Goal: Transaction & Acquisition: Purchase product/service

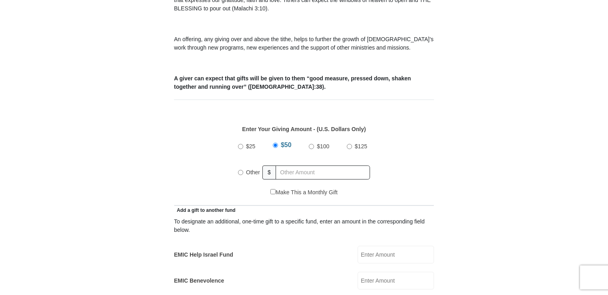
scroll to position [277, 0]
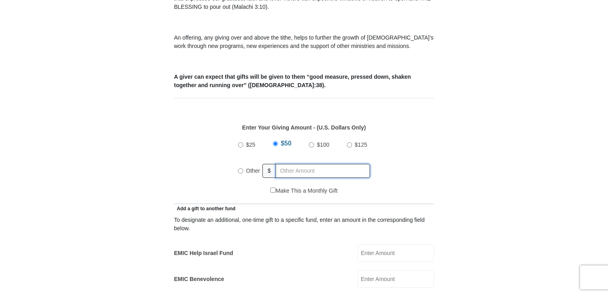
radio input "true"
click at [293, 164] on input "text" at bounding box center [324, 171] width 92 height 14
type input "8"
type input "7"
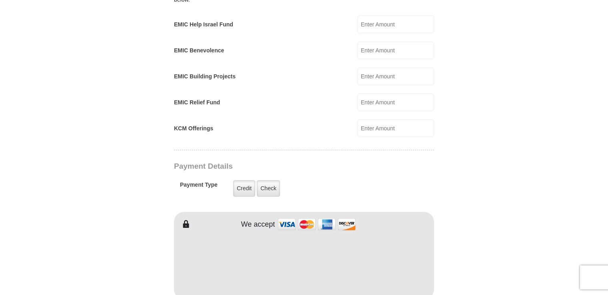
scroll to position [507, 0]
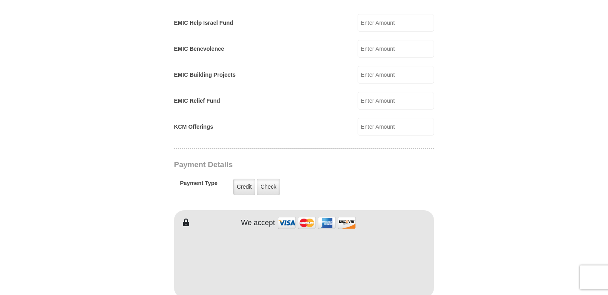
type input "50.00"
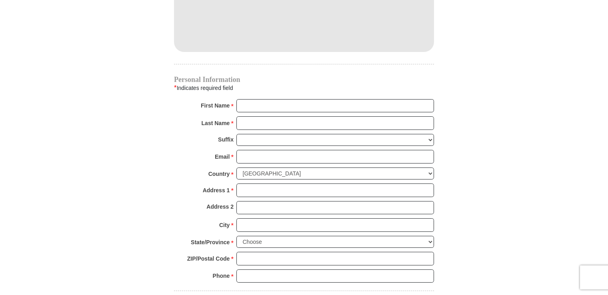
scroll to position [773, 0]
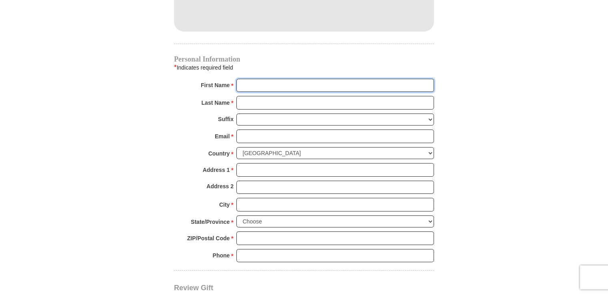
click at [251, 79] on input "First Name *" at bounding box center [334, 86] width 197 height 14
type input "LEOLA"
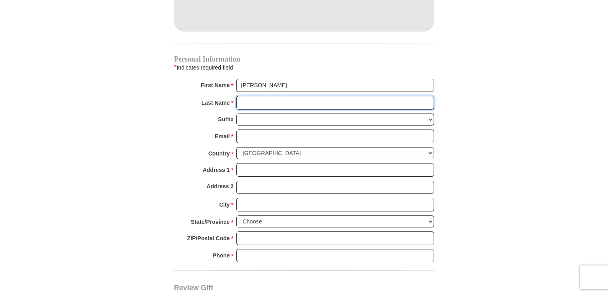
click at [250, 96] on input "Last Name *" at bounding box center [334, 103] width 197 height 14
type input "KINCHELOW"
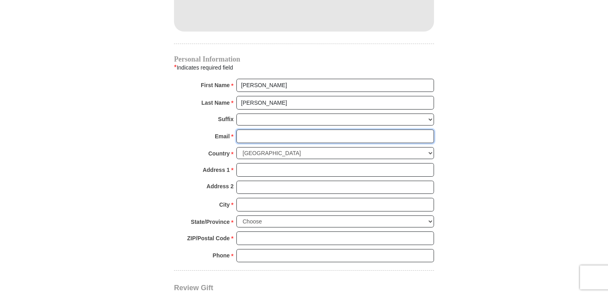
click at [241, 130] on input "Email *" at bounding box center [334, 137] width 197 height 14
type input "Leolakin@aol.com"
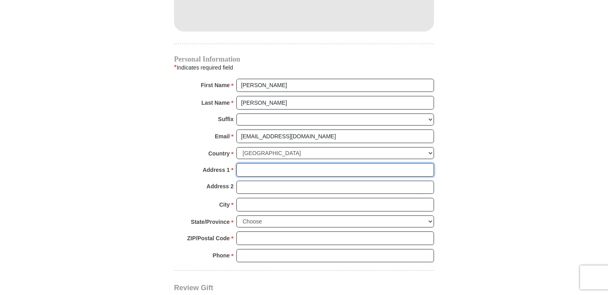
click at [248, 163] on input "Address 1 *" at bounding box center [334, 170] width 197 height 14
type input "5312 1/2 Packard Street"
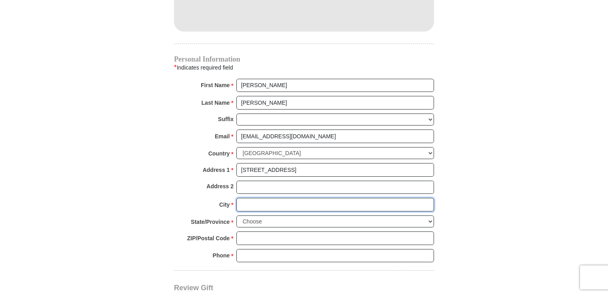
click at [248, 198] on input "City *" at bounding box center [334, 205] width 197 height 14
type input "Los Angeles"
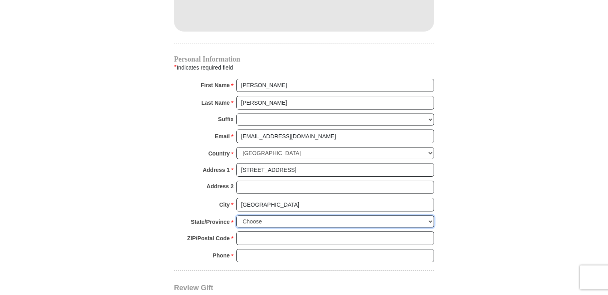
click at [430, 215] on select "Choose Alabama Alaska American Samoa Arizona Arkansas Armed Forces Americas Arm…" at bounding box center [334, 221] width 197 height 12
select select "CA"
click at [236, 215] on select "Choose Alabama Alaska American Samoa Arizona Arkansas Armed Forces Americas Arm…" at bounding box center [334, 221] width 197 height 12
click at [253, 231] on input "ZIP/Postal Code *" at bounding box center [334, 238] width 197 height 14
type input "90019"
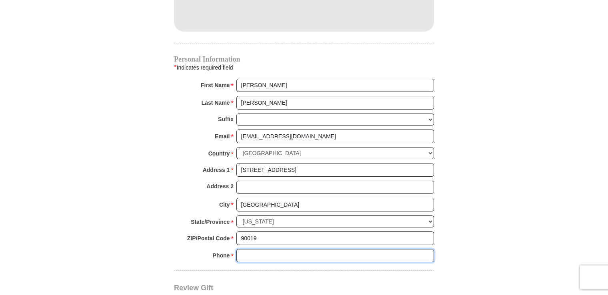
click at [265, 249] on input "Phone * *" at bounding box center [334, 256] width 197 height 14
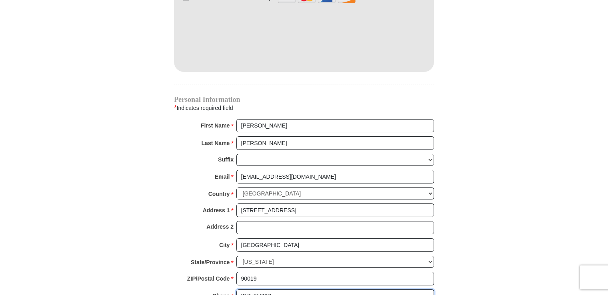
scroll to position [835, 0]
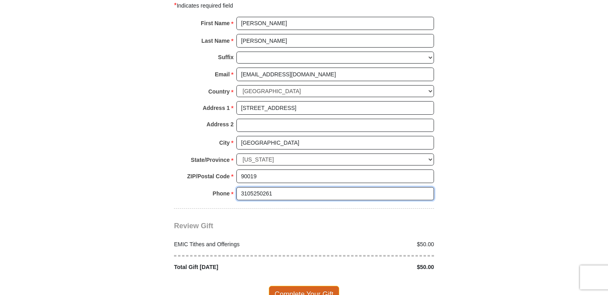
type input "3105250261"
click at [317, 286] on span "Complete Your Gift" at bounding box center [304, 294] width 71 height 17
